Goal: Transaction & Acquisition: Purchase product/service

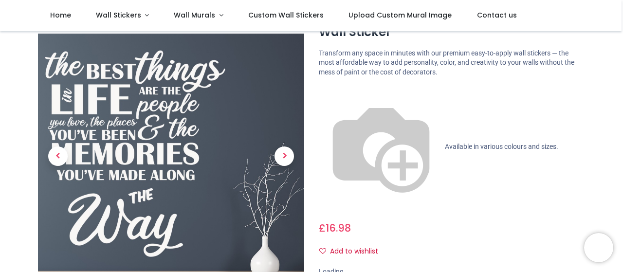
scroll to position [55, 0]
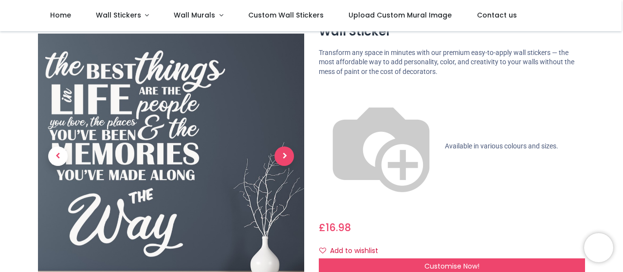
click at [278, 151] on span "Next" at bounding box center [283, 155] width 19 height 19
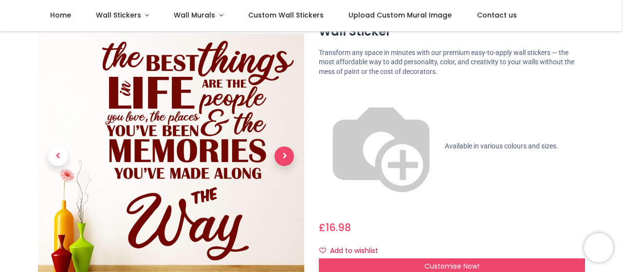
click at [281, 151] on span "Next" at bounding box center [283, 155] width 19 height 19
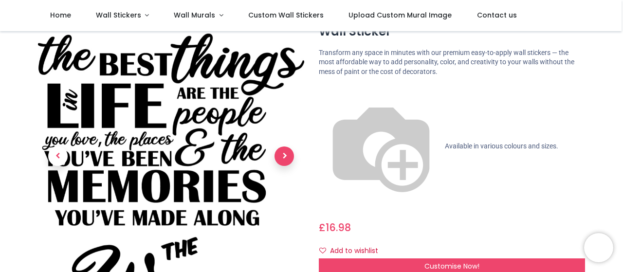
click at [281, 151] on span "Next" at bounding box center [283, 155] width 19 height 19
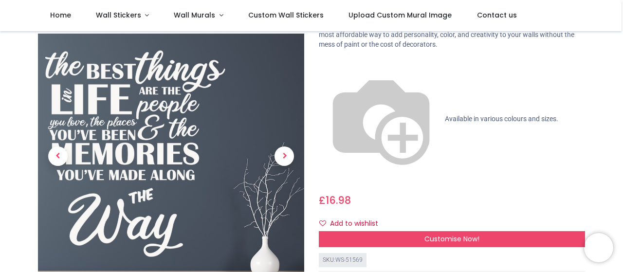
scroll to position [88, 0]
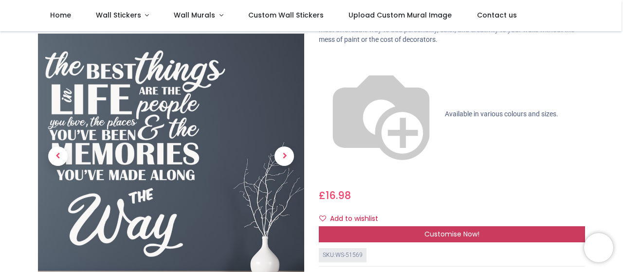
click at [457, 229] on span "Customise Now!" at bounding box center [451, 234] width 55 height 10
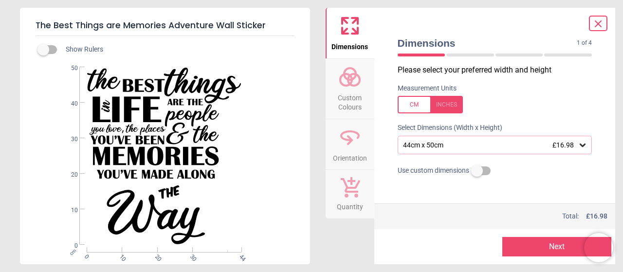
click at [467, 149] on div "44cm x 50cm £16.98" at bounding box center [494, 145] width 195 height 18
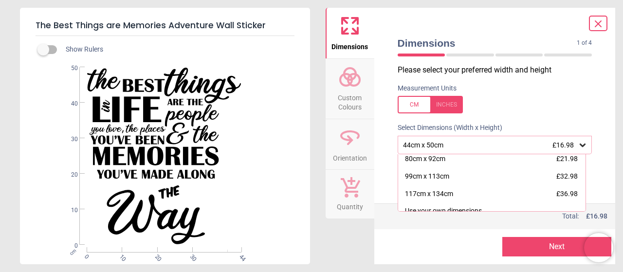
scroll to position [39, 0]
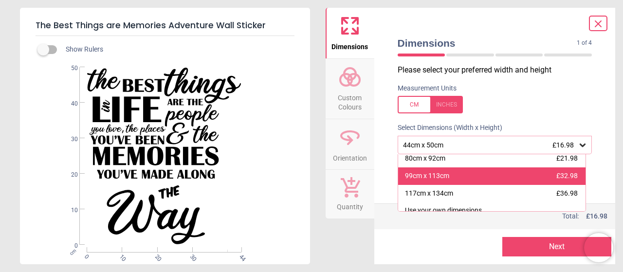
click at [467, 175] on div "99cm x 113cm £32.98" at bounding box center [492, 176] width 188 height 18
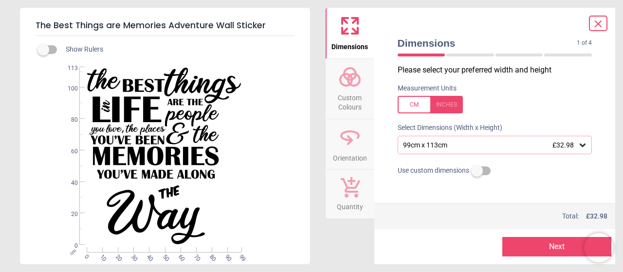
click at [359, 81] on circle at bounding box center [354, 80] width 12 height 12
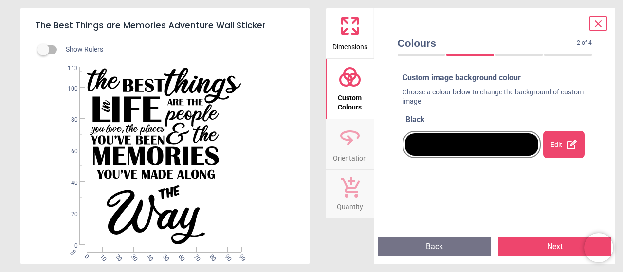
click at [425, 145] on div at bounding box center [472, 144] width 134 height 22
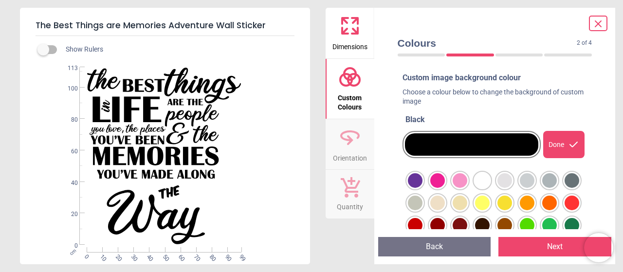
click at [422, 177] on div at bounding box center [415, 180] width 15 height 15
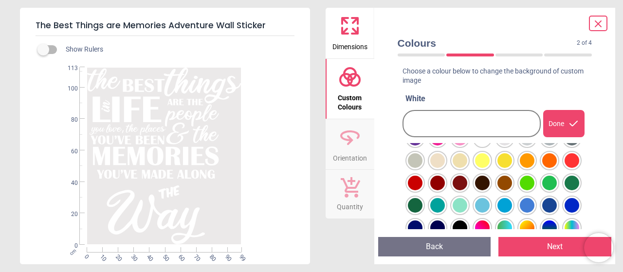
scroll to position [21, 0]
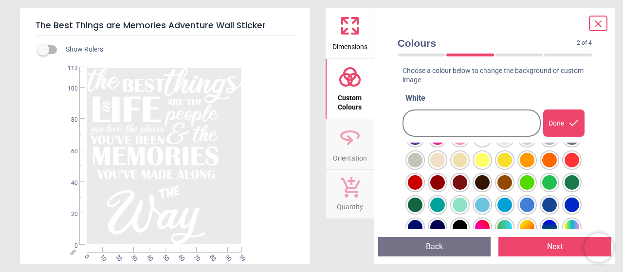
click at [422, 145] on div at bounding box center [415, 137] width 15 height 15
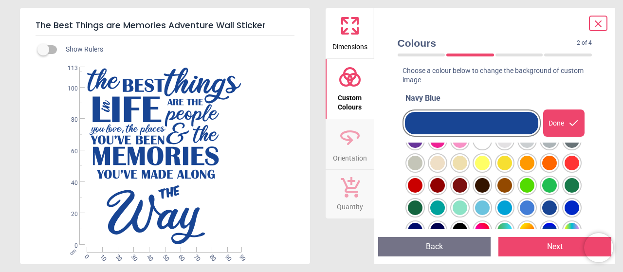
scroll to position [0, 0]
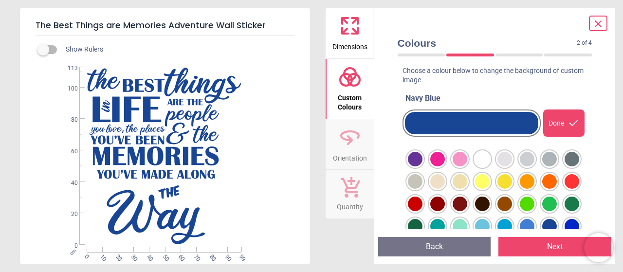
click at [422, 166] on div at bounding box center [415, 159] width 15 height 15
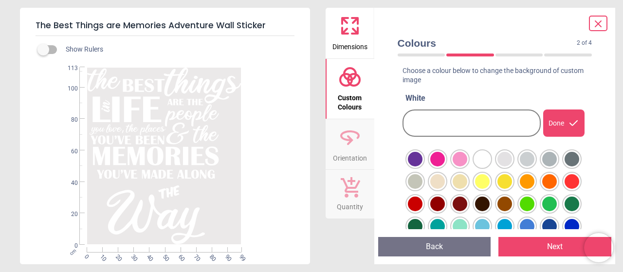
click at [556, 125] on div "Done" at bounding box center [563, 122] width 41 height 27
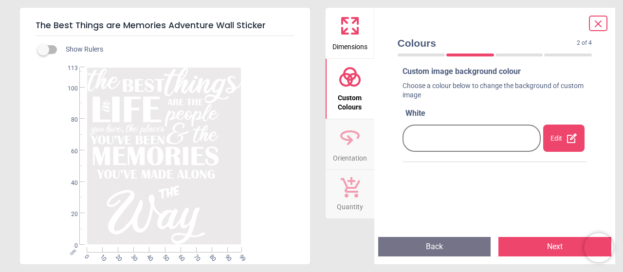
click at [358, 138] on icon at bounding box center [350, 135] width 18 height 9
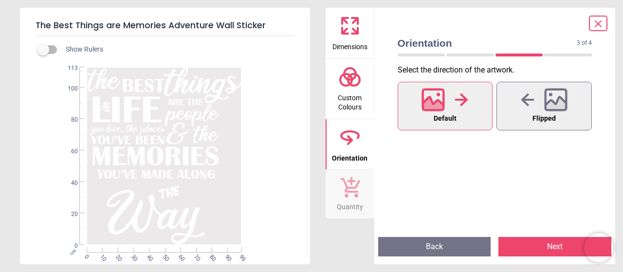
click at [354, 195] on icon at bounding box center [350, 186] width 20 height 21
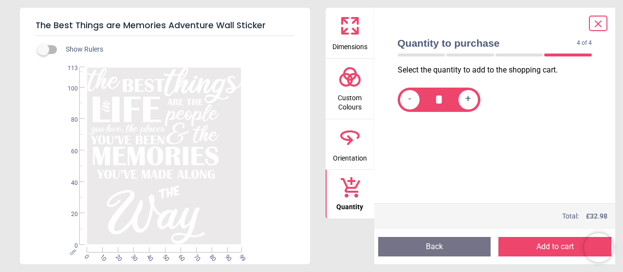
click at [424, 243] on button "Back" at bounding box center [434, 246] width 113 height 19
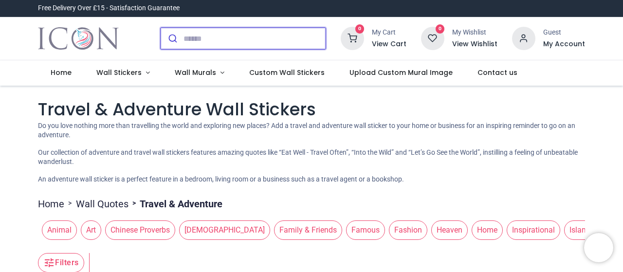
click at [211, 38] on input "search" at bounding box center [254, 38] width 142 height 21
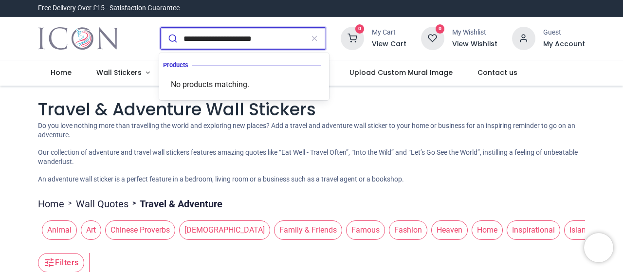
type input "**********"
click at [161, 28] on button "submit" at bounding box center [172, 38] width 23 height 21
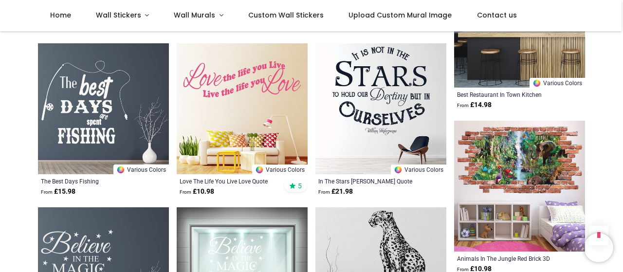
scroll to position [1581, 0]
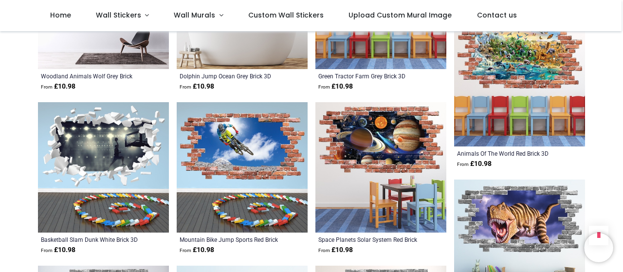
scroll to position [4962, 0]
